Goal: Task Accomplishment & Management: Complete application form

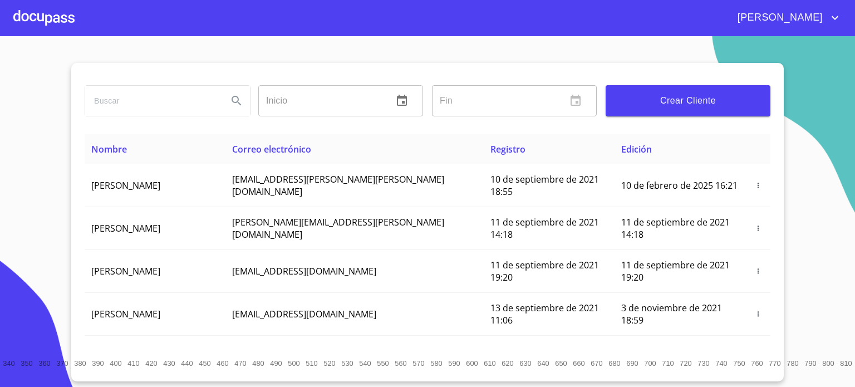
click at [34, 18] on div at bounding box center [43, 18] width 61 height 36
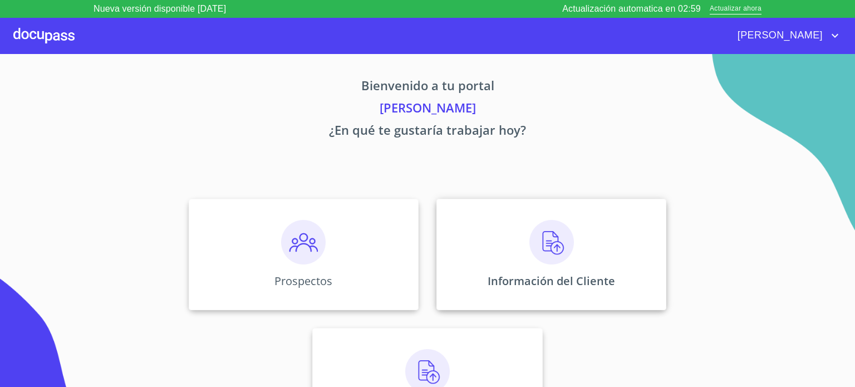
click at [541, 244] on img at bounding box center [552, 242] width 45 height 45
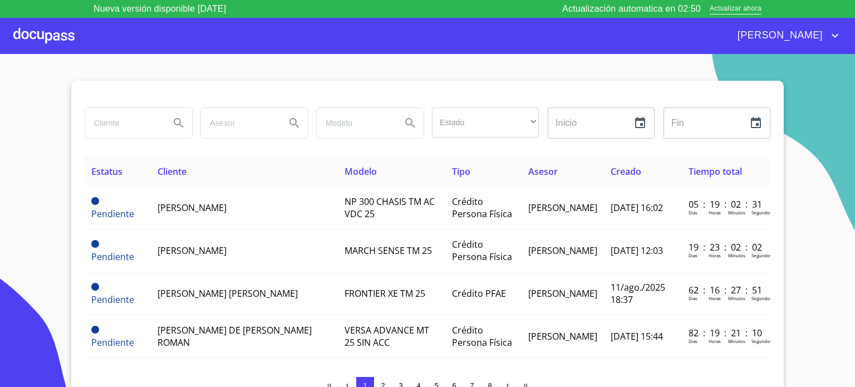
click at [107, 122] on input "search" at bounding box center [123, 123] width 76 height 30
type input "[PERSON_NAME]"
click at [173, 128] on icon "Search" at bounding box center [178, 122] width 13 height 13
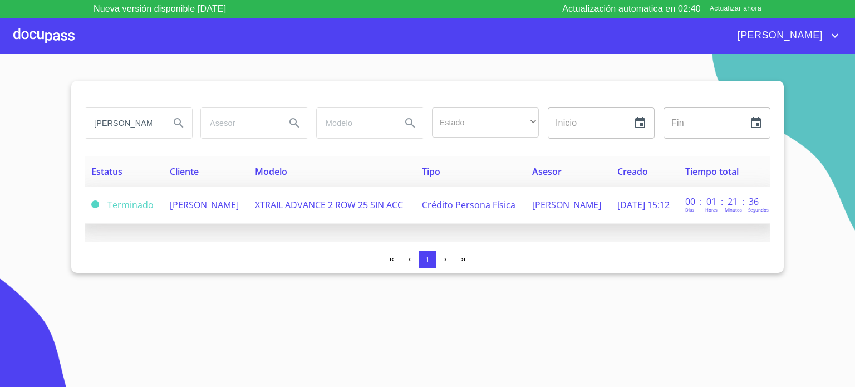
click at [197, 200] on span "[PERSON_NAME]" at bounding box center [204, 205] width 69 height 12
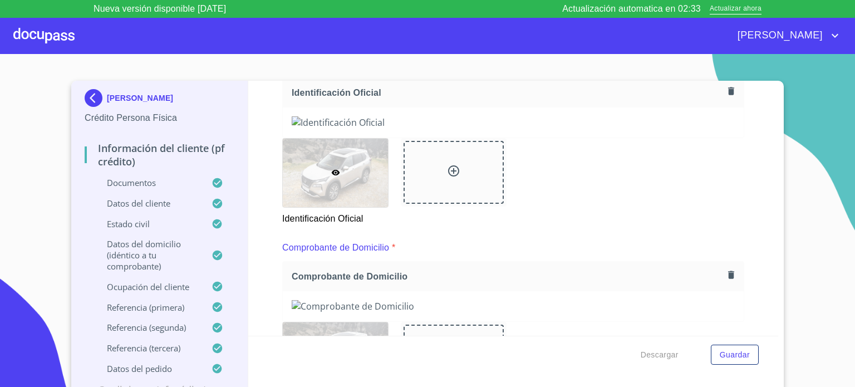
scroll to position [134, 0]
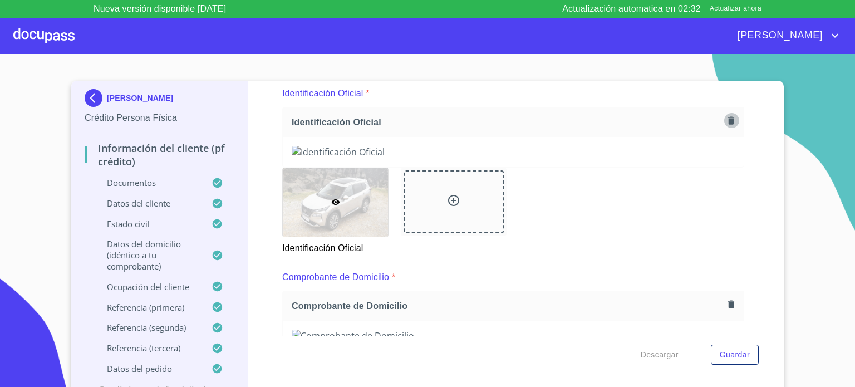
click at [726, 118] on icon "button" at bounding box center [731, 120] width 11 height 11
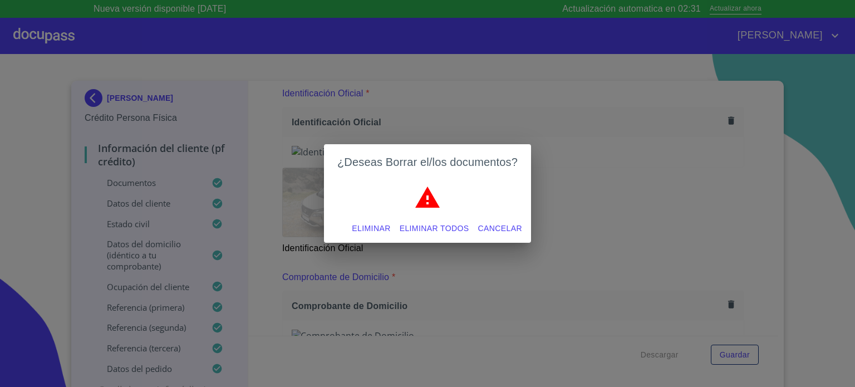
click at [356, 226] on span "Eliminar" at bounding box center [371, 229] width 38 height 14
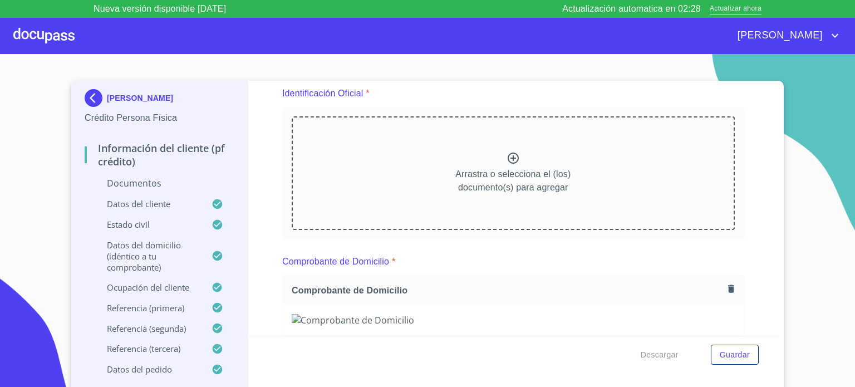
click at [507, 160] on icon at bounding box center [513, 157] width 13 height 13
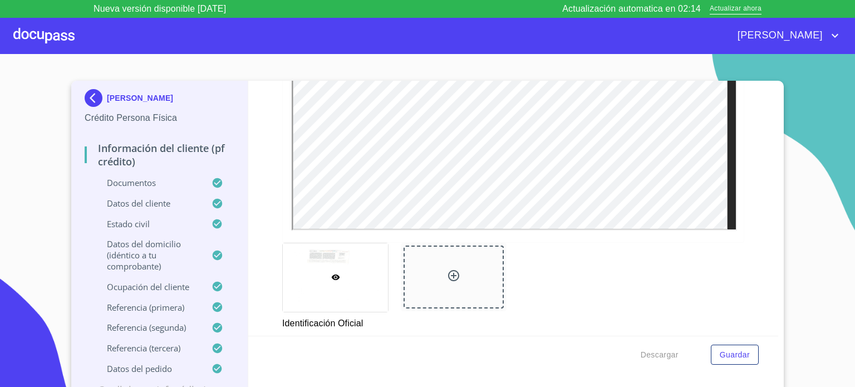
scroll to position [438, 0]
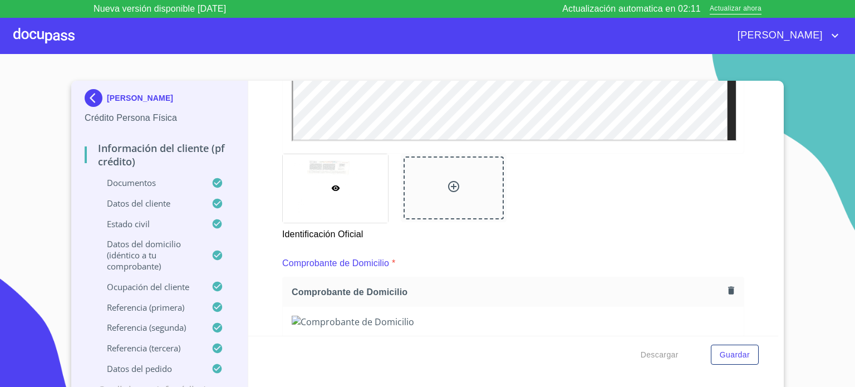
click at [447, 186] on icon at bounding box center [453, 186] width 13 height 13
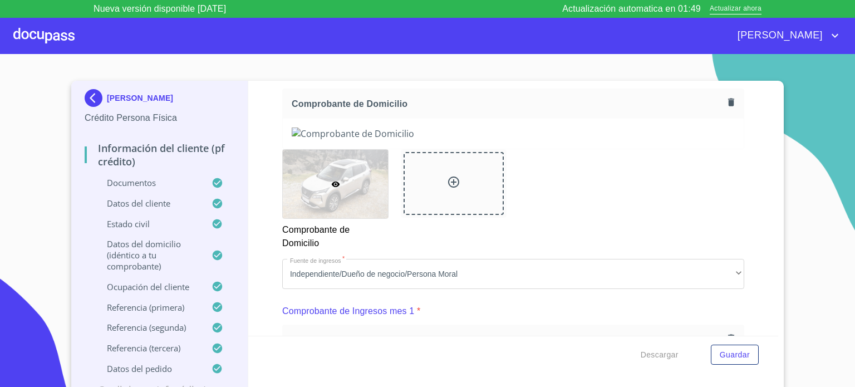
scroll to position [616, 0]
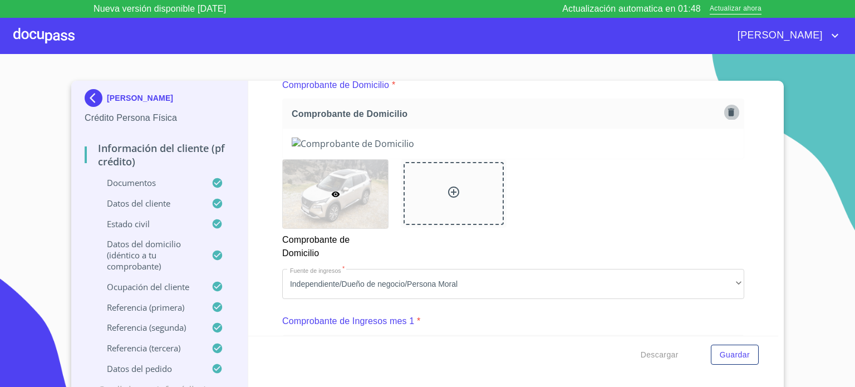
click at [726, 107] on icon "button" at bounding box center [731, 112] width 11 height 11
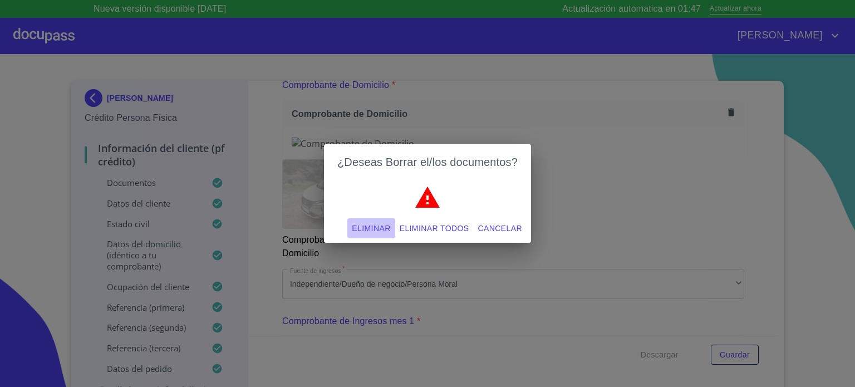
click at [368, 229] on span "Eliminar" at bounding box center [371, 229] width 38 height 14
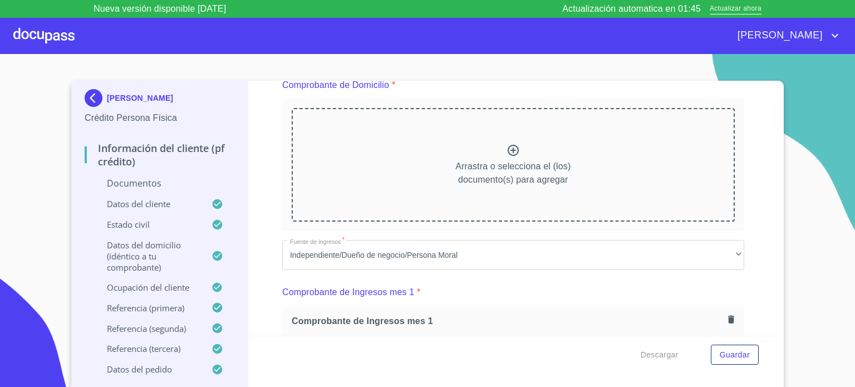
click at [508, 151] on icon at bounding box center [513, 150] width 11 height 11
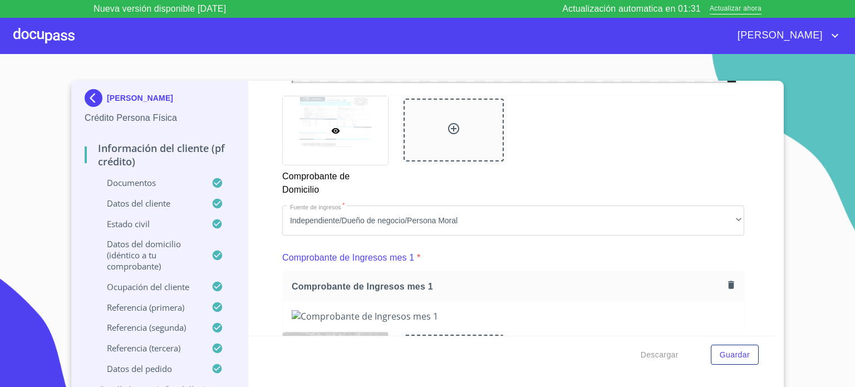
scroll to position [980, 0]
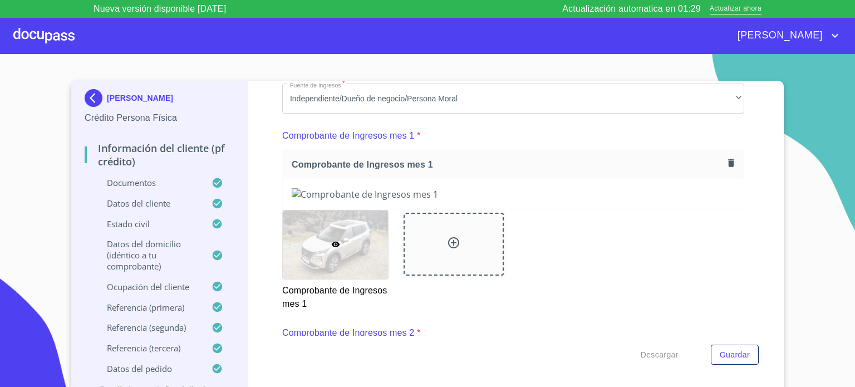
click at [772, 336] on div "Descargar Guardar" at bounding box center [513, 355] width 531 height 38
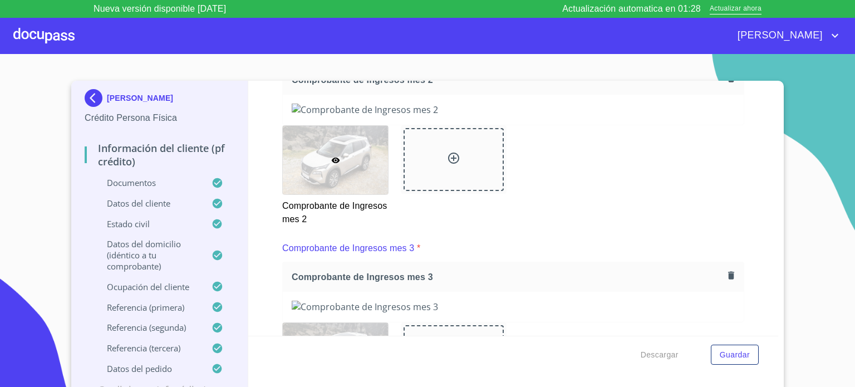
click at [772, 336] on div "Descargar Guardar" at bounding box center [513, 355] width 531 height 38
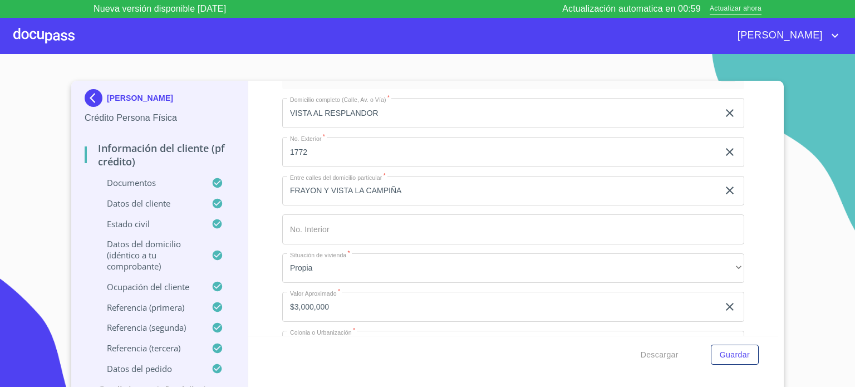
scroll to position [3624, 0]
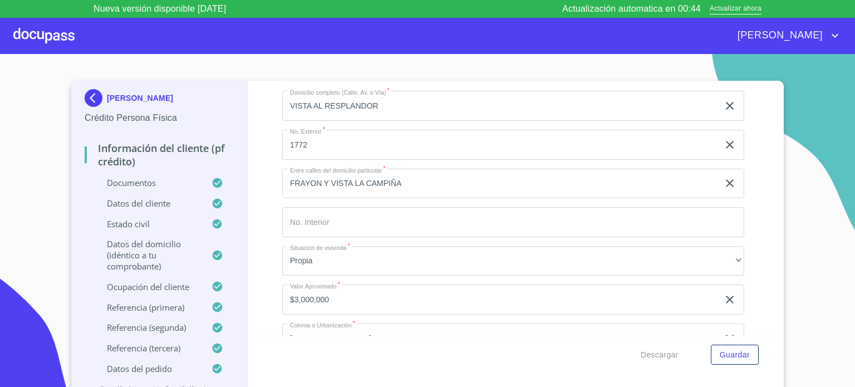
click at [775, 331] on div "[PERSON_NAME] Persona Física Información del cliente (PF crédito) Documentos Da…" at bounding box center [427, 245] width 713 height 329
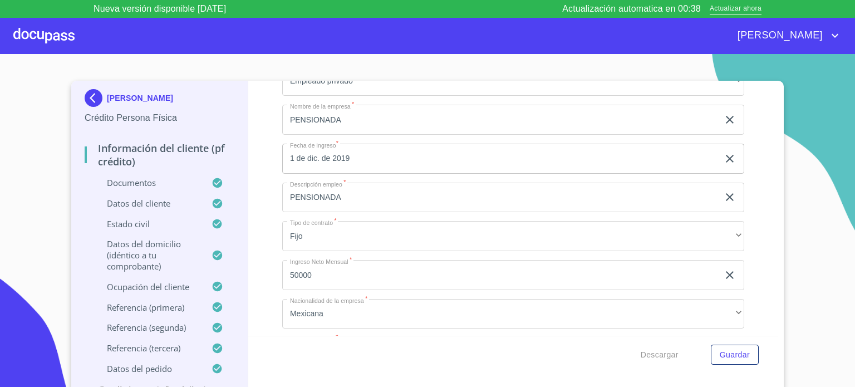
scroll to position [4226, 0]
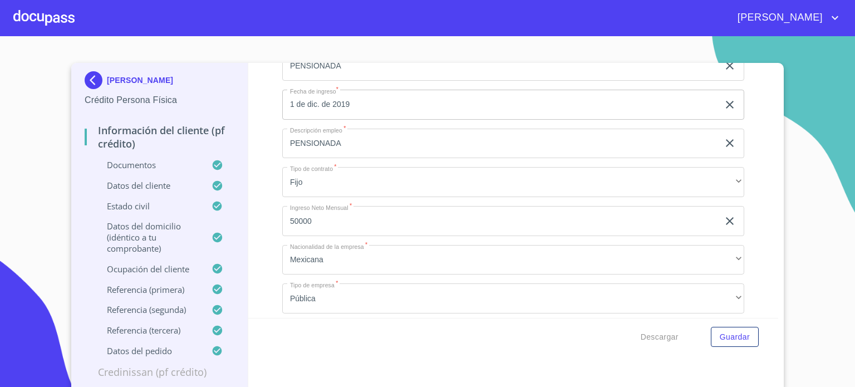
scroll to position [4232, 0]
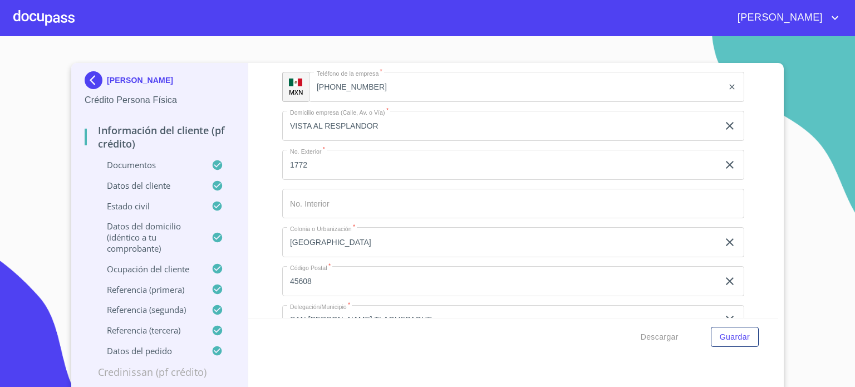
scroll to position [4506, 0]
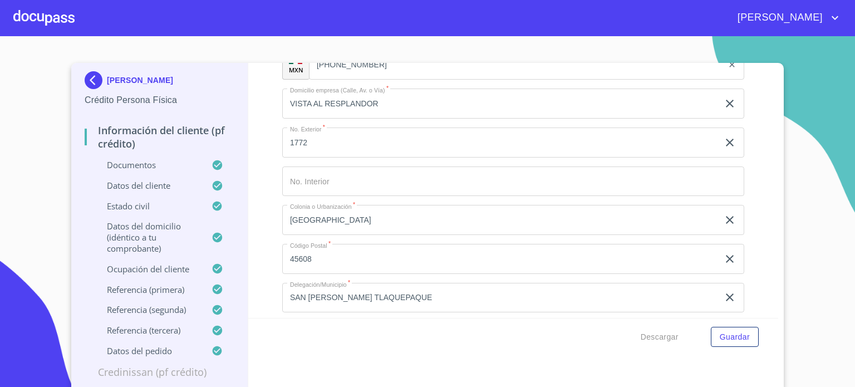
type input "FRALLON Y VISTA LA CAMPIÑA"
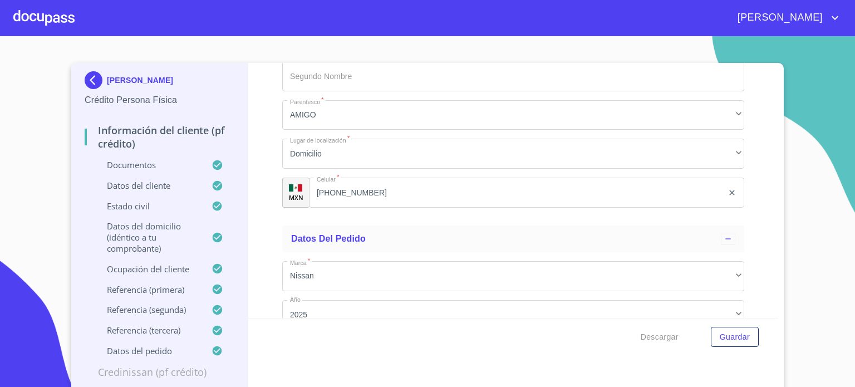
scroll to position [5798, 0]
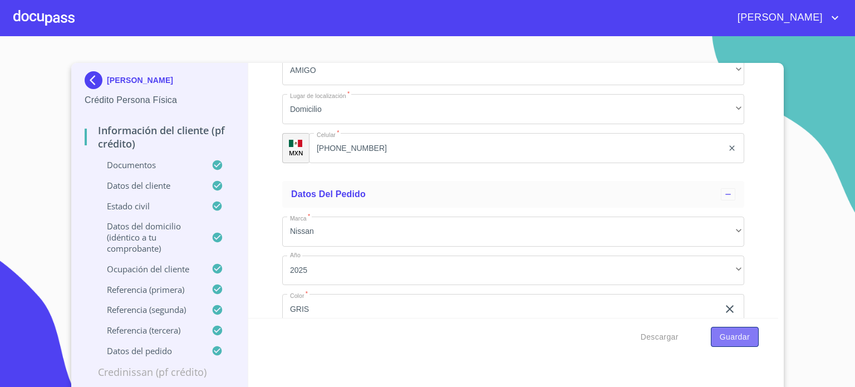
click at [740, 335] on span "Guardar" at bounding box center [735, 337] width 30 height 14
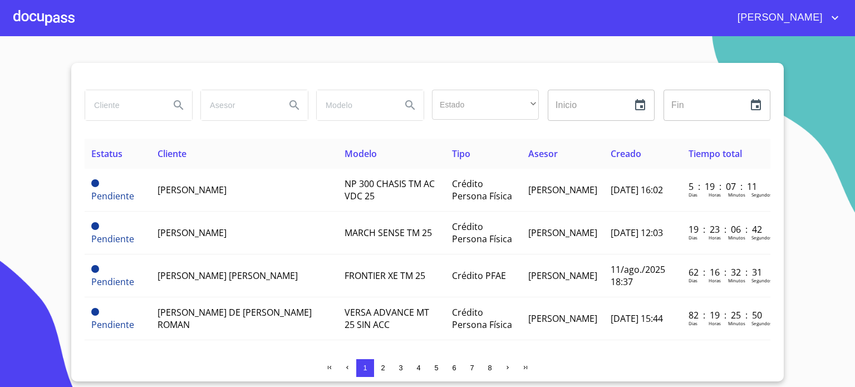
click at [740, 335] on td "82 : 19 : 25 : 50 Dias Horas Minutos Segundos" at bounding box center [726, 318] width 89 height 43
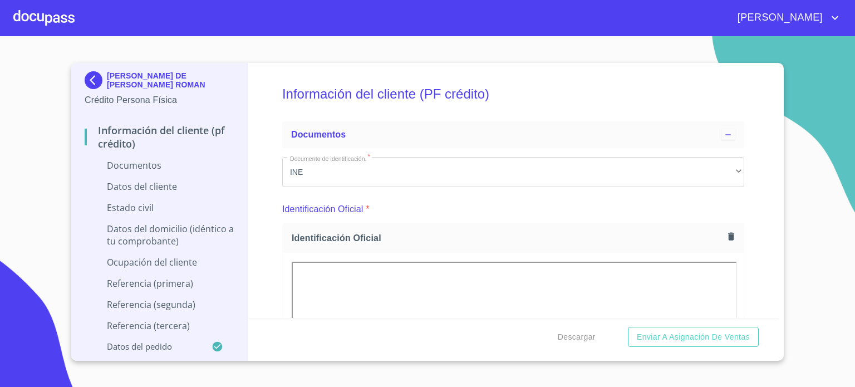
click at [41, 19] on div at bounding box center [43, 18] width 61 height 36
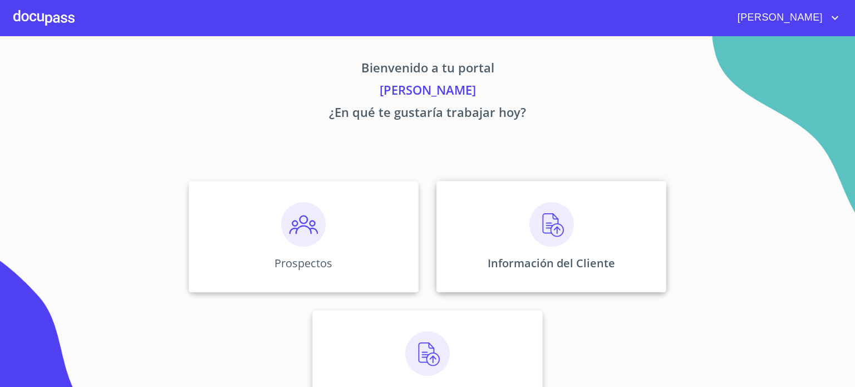
click at [544, 233] on img at bounding box center [552, 224] width 45 height 45
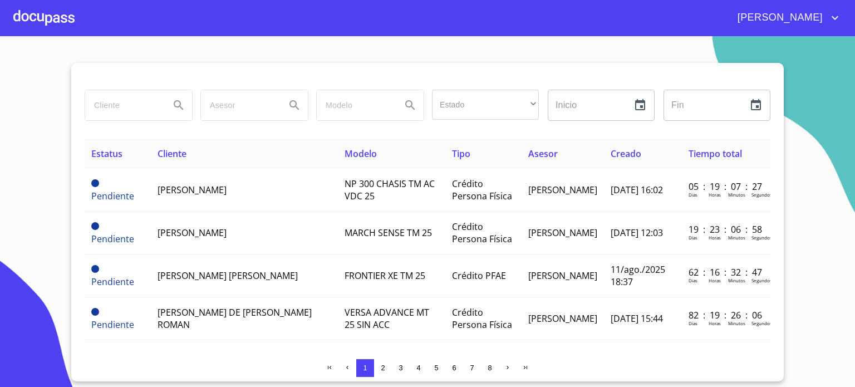
click at [37, 18] on div at bounding box center [43, 18] width 61 height 36
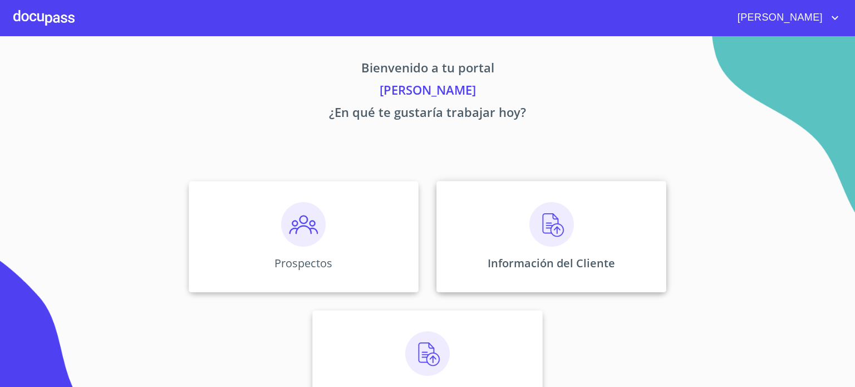
click at [558, 233] on img at bounding box center [552, 224] width 45 height 45
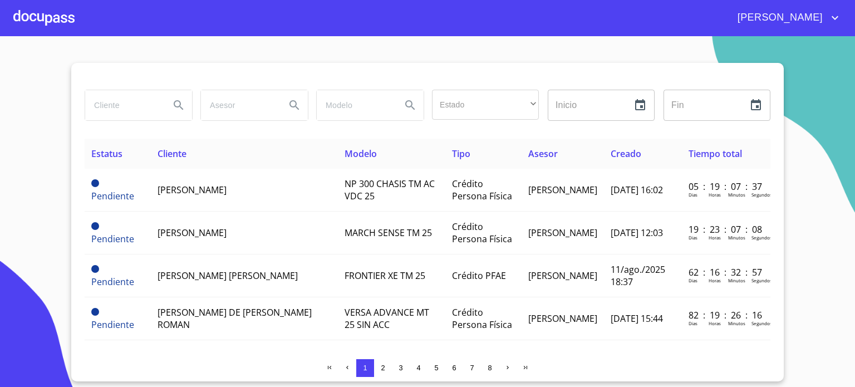
click at [140, 111] on input "search" at bounding box center [123, 105] width 76 height 30
click at [118, 117] on input "[PERSON_NAME]" at bounding box center [123, 105] width 76 height 30
type input "[PERSON_NAME]"
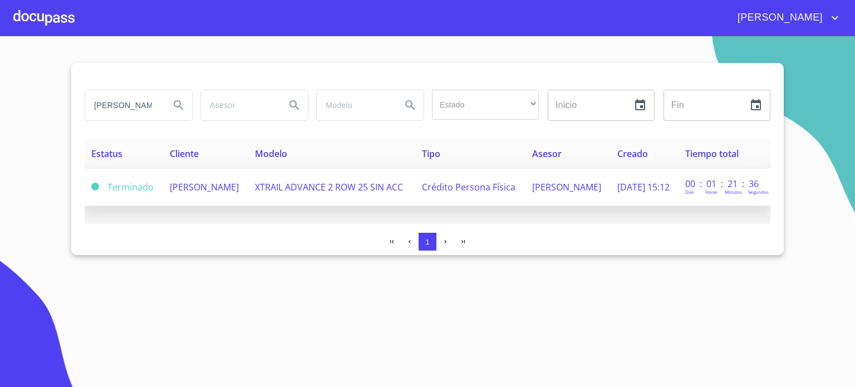
click at [192, 186] on span "[PERSON_NAME]" at bounding box center [204, 187] width 69 height 12
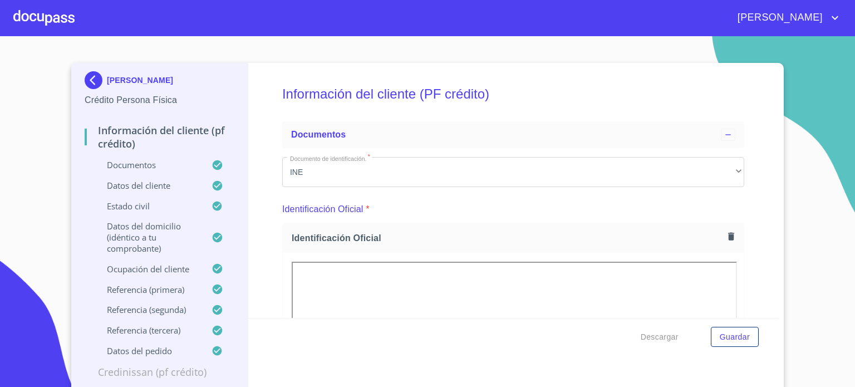
click at [775, 309] on div "[PERSON_NAME] Persona Física Información del cliente (PF crédito) Documentos Da…" at bounding box center [427, 227] width 713 height 329
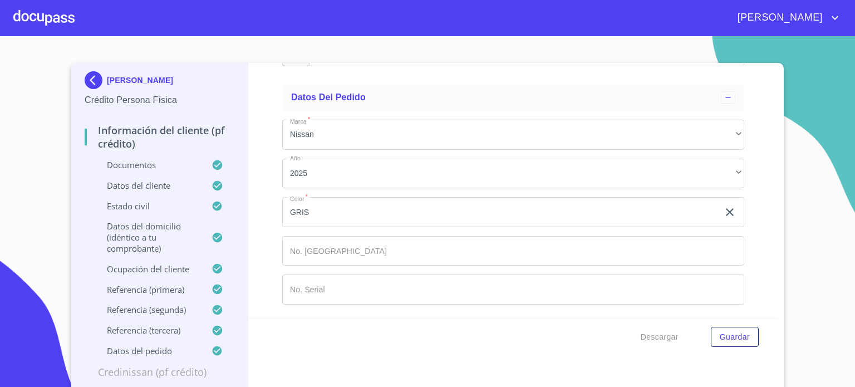
scroll to position [6289, 0]
click at [771, 318] on div "Descargar Guardar" at bounding box center [513, 337] width 531 height 38
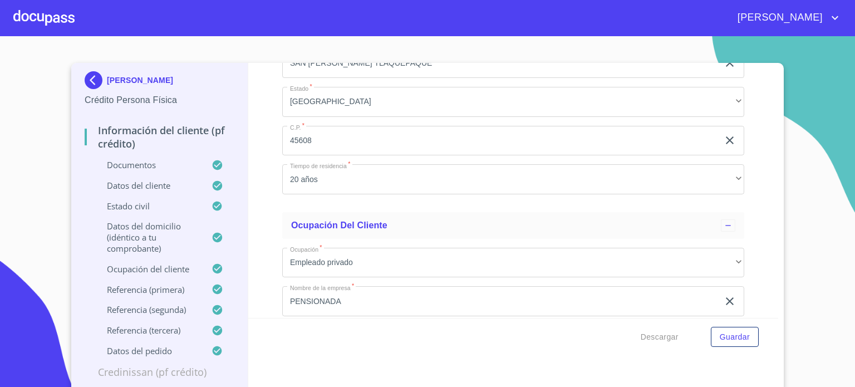
scroll to position [3944, 0]
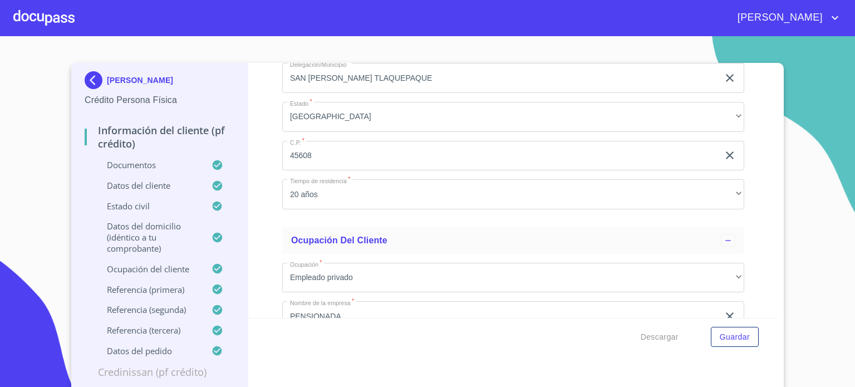
click at [771, 319] on div "Descargar Guardar" at bounding box center [513, 337] width 531 height 38
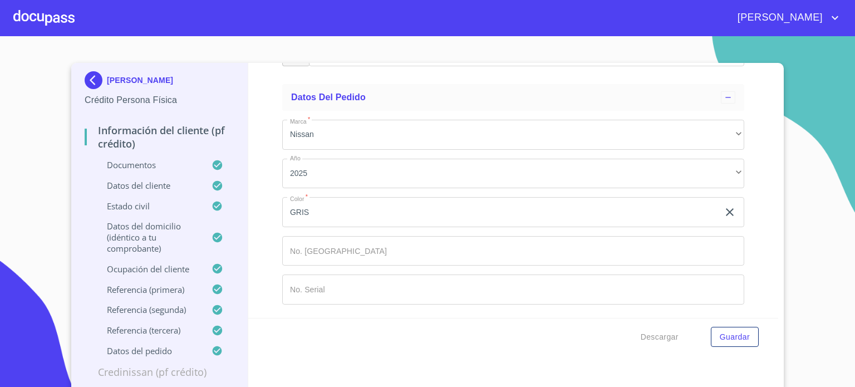
scroll to position [6334, 0]
